Goal: Task Accomplishment & Management: Use online tool/utility

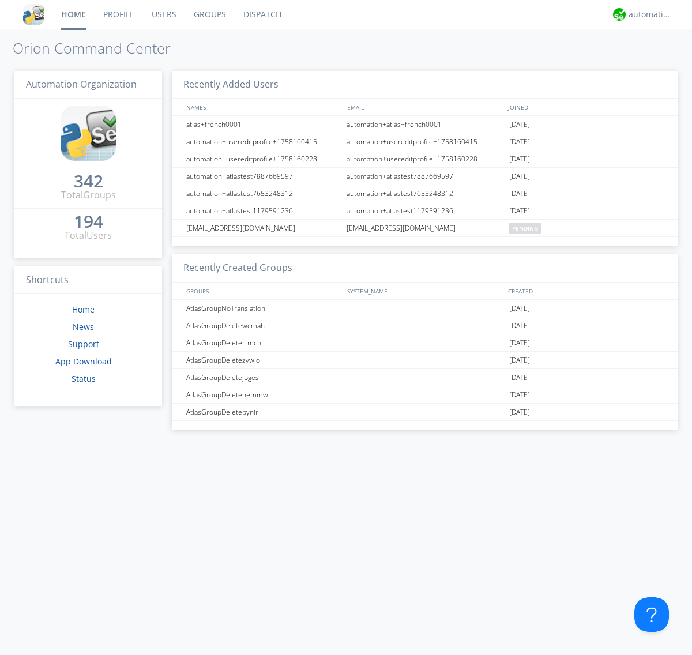
click at [261, 14] on link "Dispatch" at bounding box center [262, 14] width 55 height 29
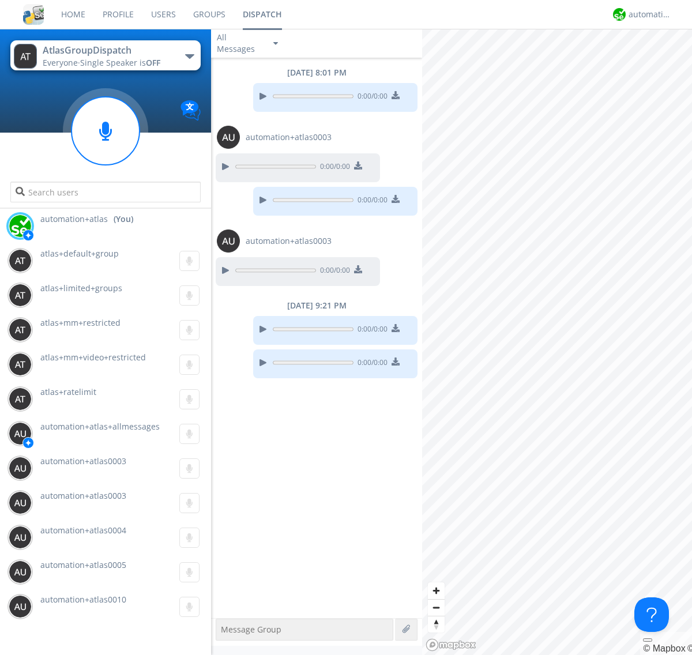
click at [189, 56] on div "button" at bounding box center [189, 56] width 9 height 5
click at [0, 0] on span "[PERSON_NAME]" at bounding box center [0, 0] width 0 height 0
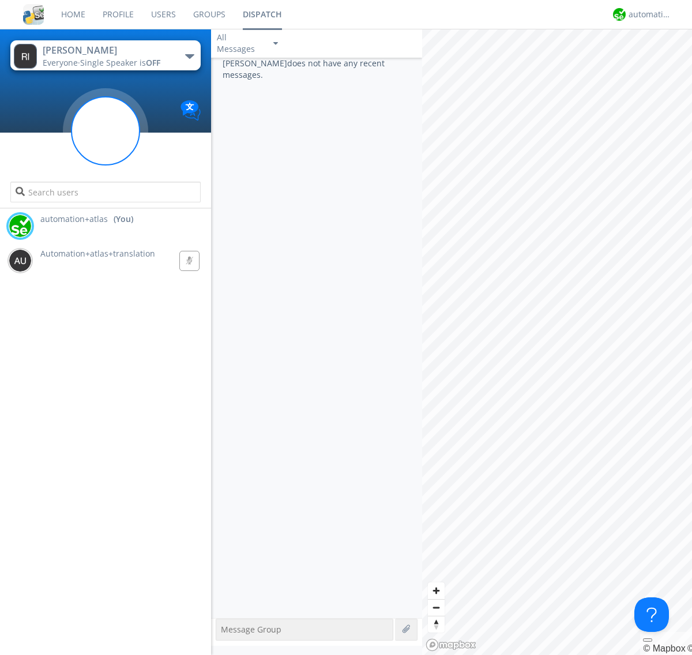
click at [106, 131] on g at bounding box center [106, 131] width 68 height 68
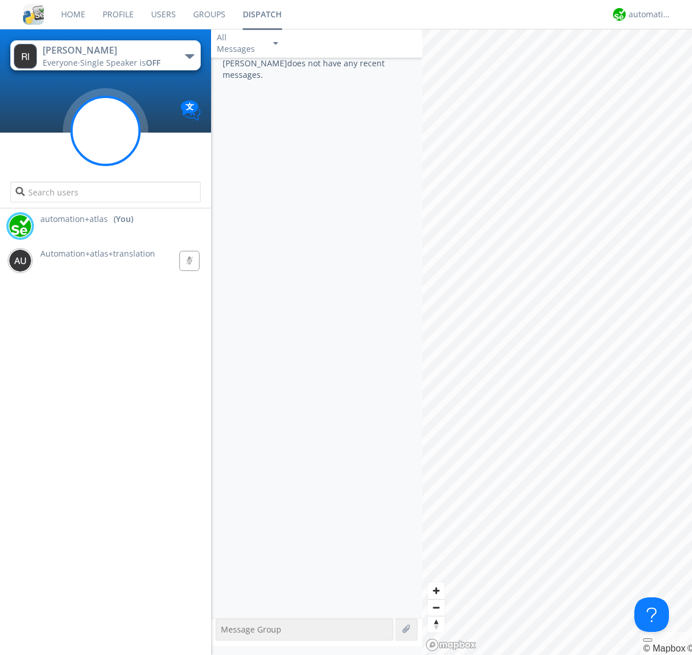
click at [106, 131] on g at bounding box center [106, 131] width 68 height 68
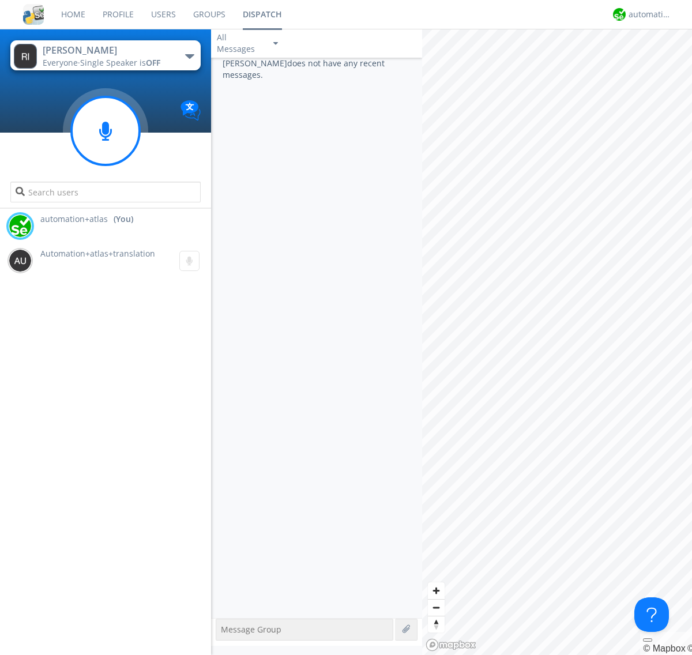
click at [106, 131] on g at bounding box center [106, 131] width 68 height 68
click at [106, 131] on circle at bounding box center [106, 131] width 68 height 68
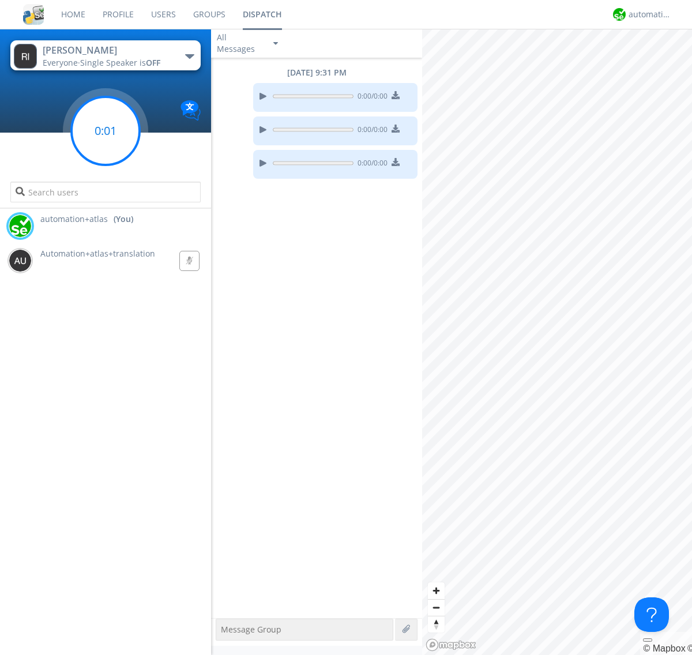
click at [106, 131] on circle at bounding box center [106, 131] width 68 height 68
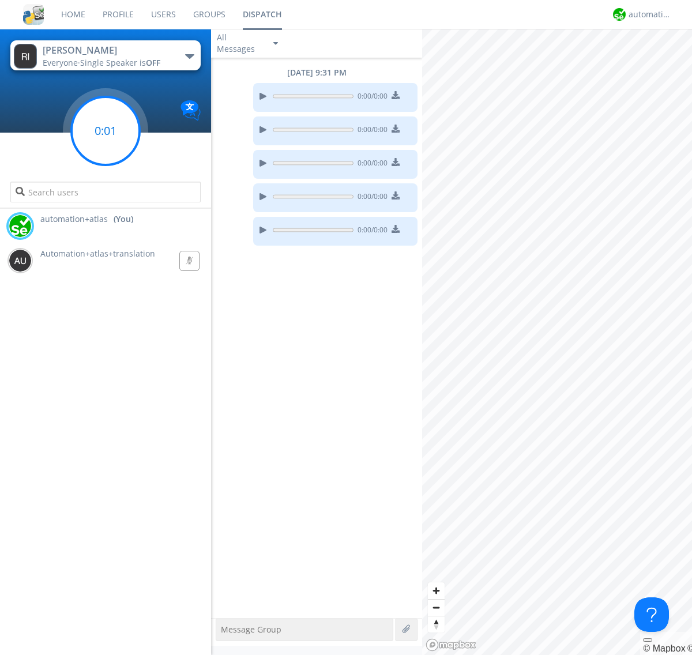
click at [106, 131] on circle at bounding box center [106, 131] width 68 height 68
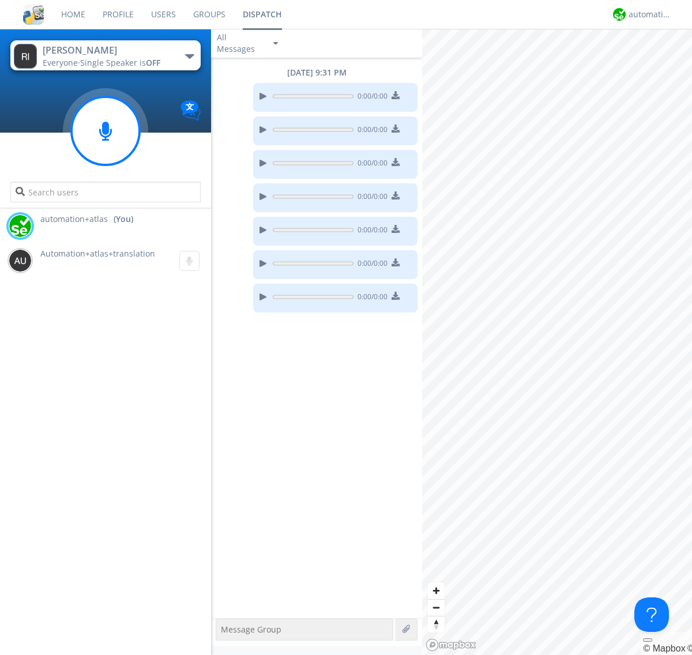
click at [106, 131] on g at bounding box center [106, 131] width 68 height 68
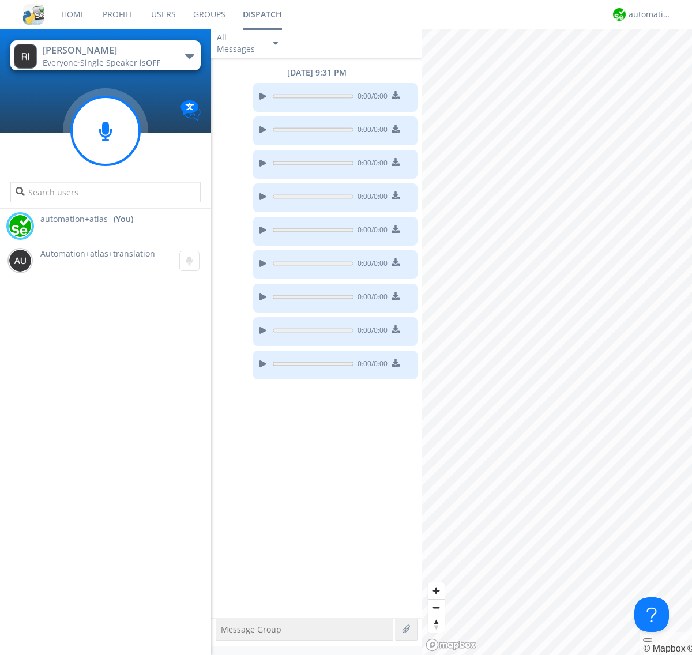
click at [106, 131] on g at bounding box center [106, 131] width 68 height 68
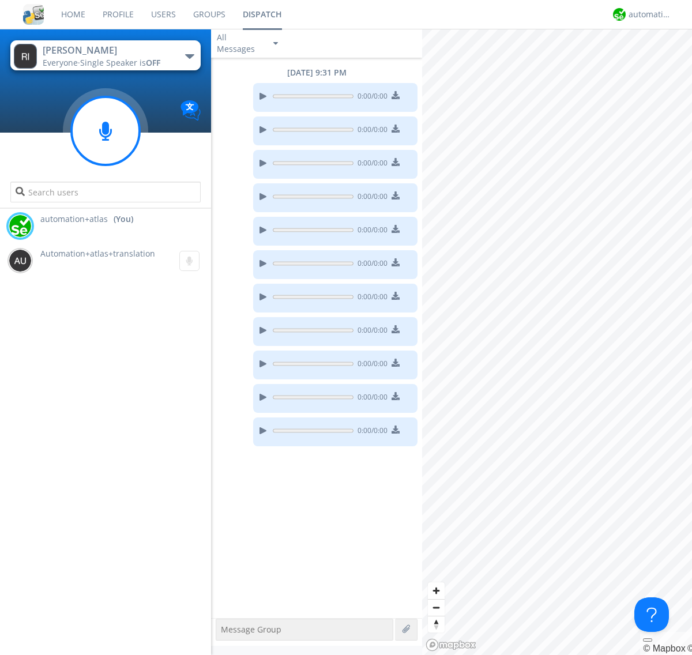
click at [106, 131] on g at bounding box center [106, 131] width 68 height 68
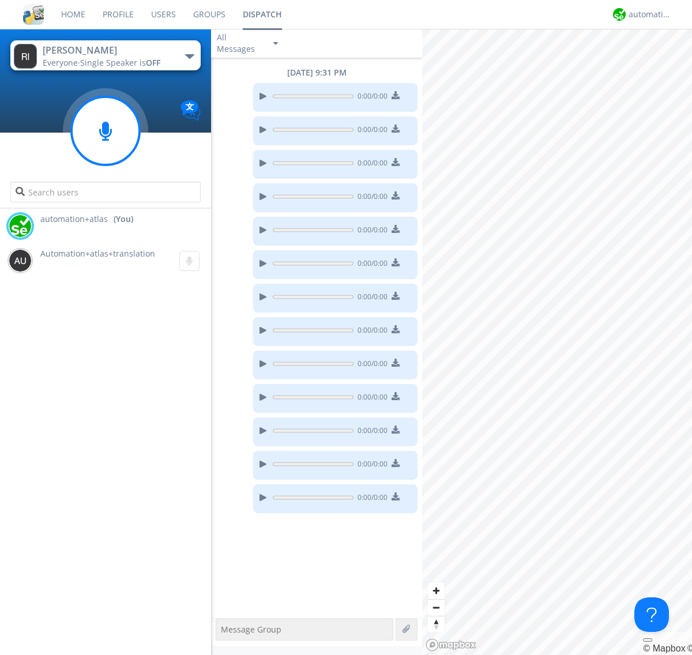
click at [106, 131] on g at bounding box center [106, 131] width 68 height 68
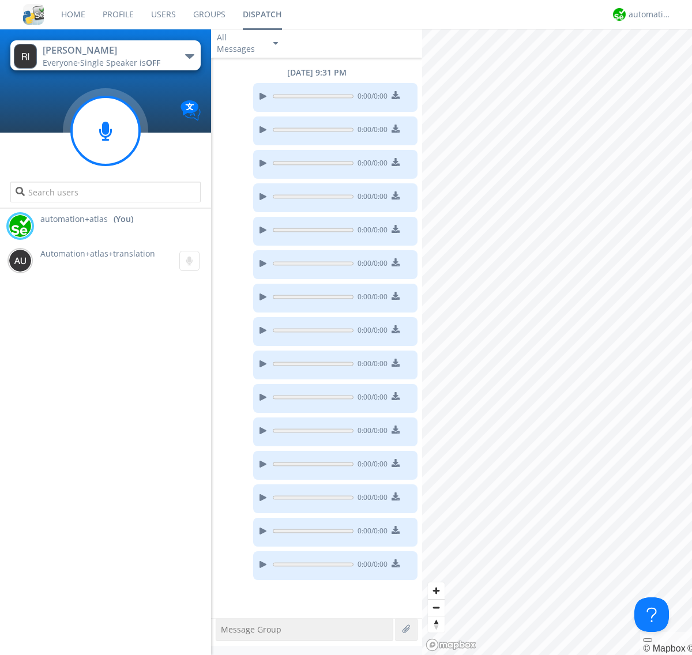
click at [106, 131] on g at bounding box center [106, 131] width 68 height 68
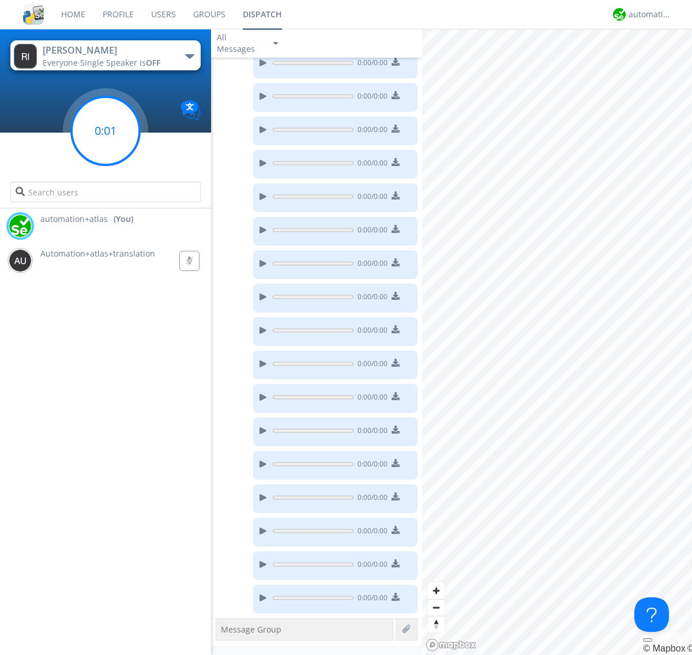
click at [106, 131] on g at bounding box center [106, 131] width 68 height 68
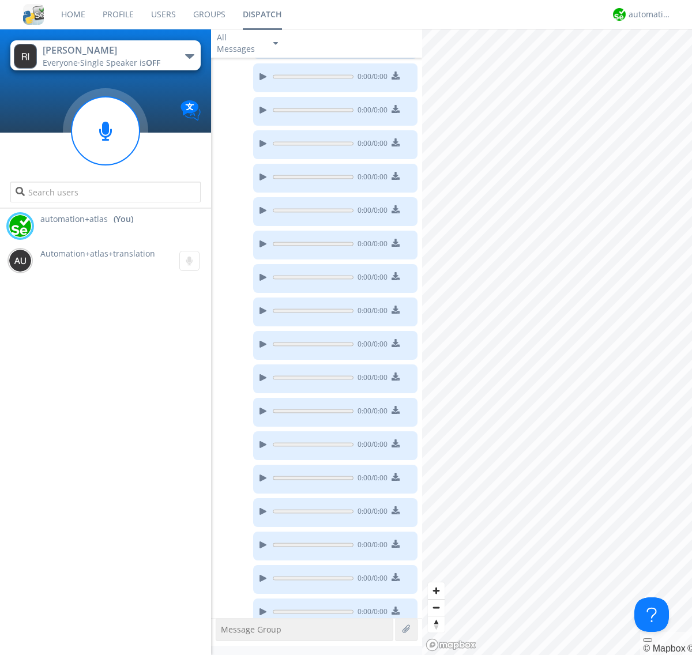
click at [314, 72] on div "0:00 / 0:00" at bounding box center [338, 78] width 160 height 18
